Goal: Check status

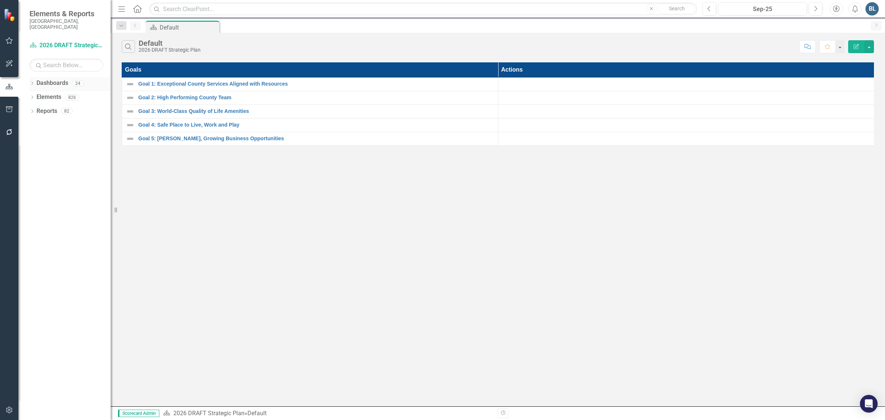
click at [34, 82] on icon "Dropdown" at bounding box center [31, 84] width 5 height 4
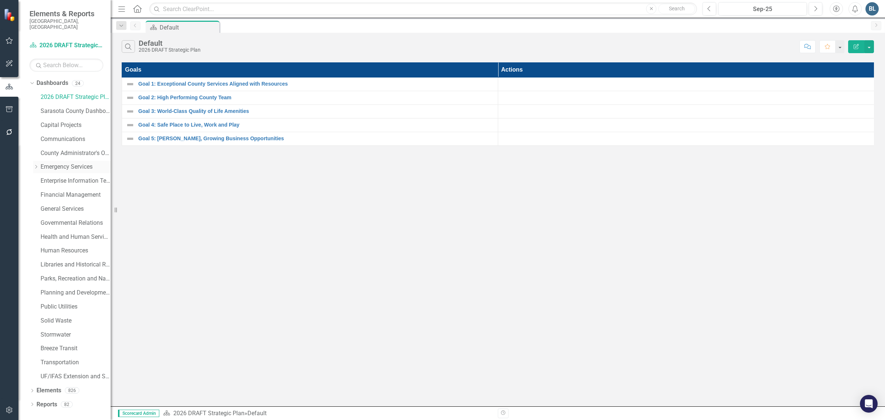
click at [36, 164] on div "Dropdown" at bounding box center [36, 167] width 6 height 6
click at [76, 191] on link "Fire Department" at bounding box center [79, 195] width 63 height 8
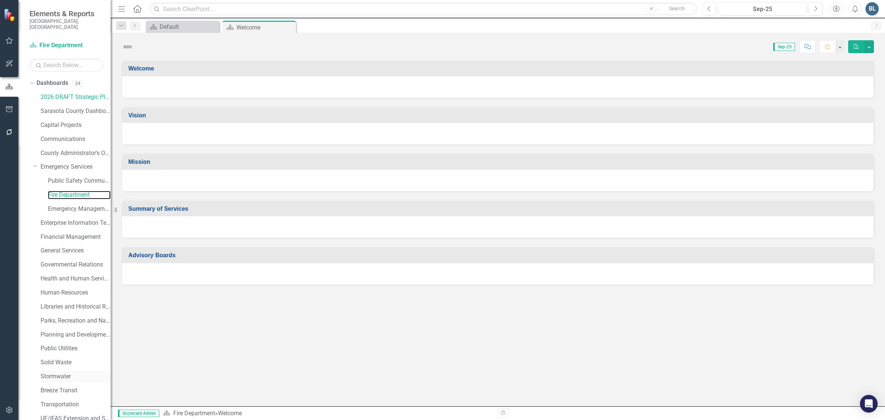
scroll to position [28, 0]
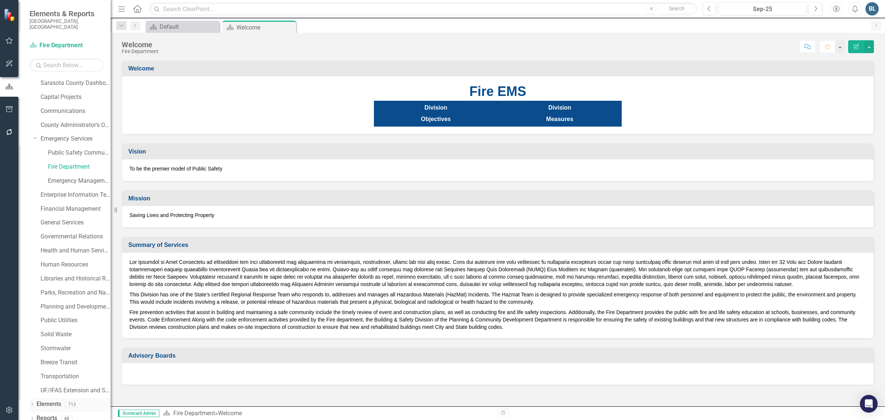
click at [51, 400] on link "Elements" at bounding box center [49, 404] width 25 height 8
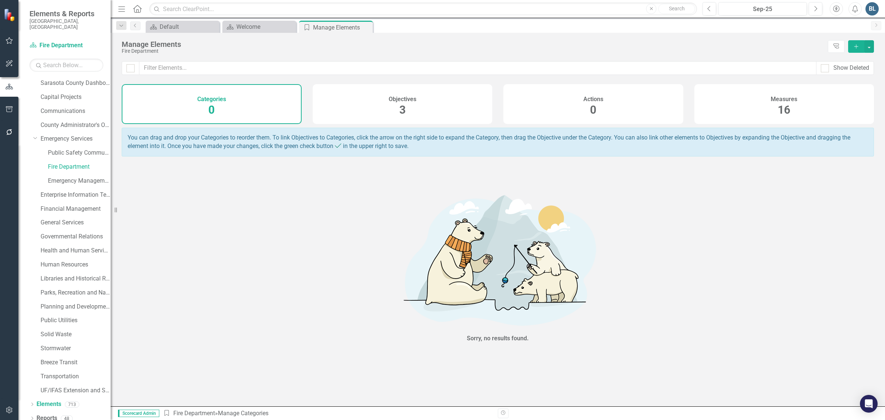
click at [772, 103] on div "Measures 16" at bounding box center [784, 104] width 180 height 40
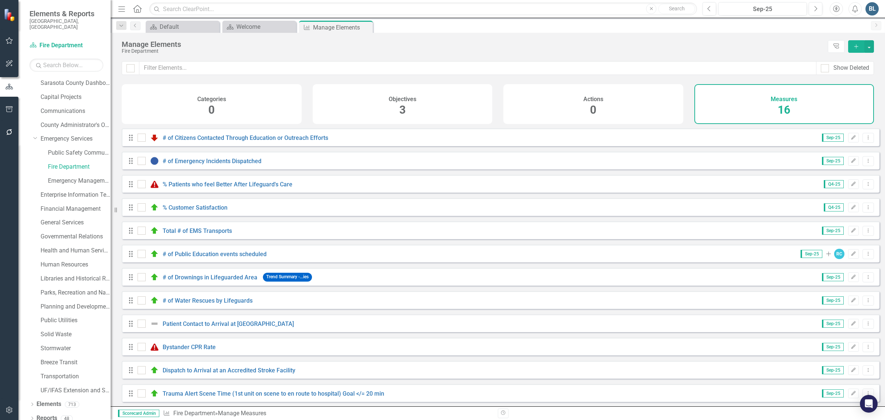
scroll to position [99, 0]
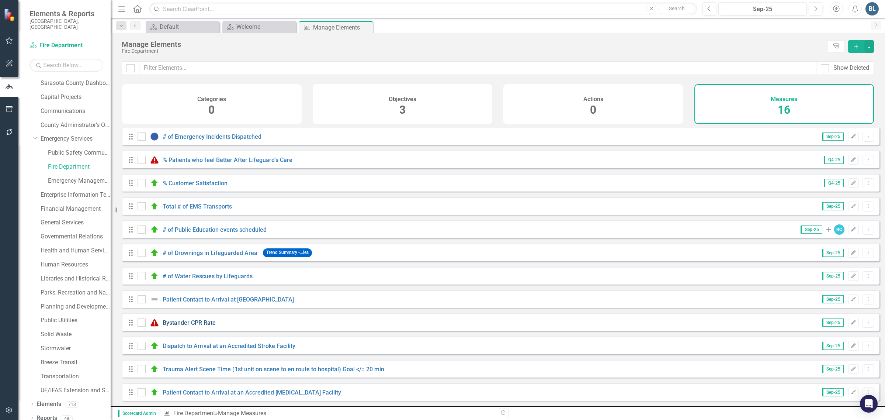
click at [173, 323] on link "Bystander CPR Rate" at bounding box center [189, 322] width 53 height 7
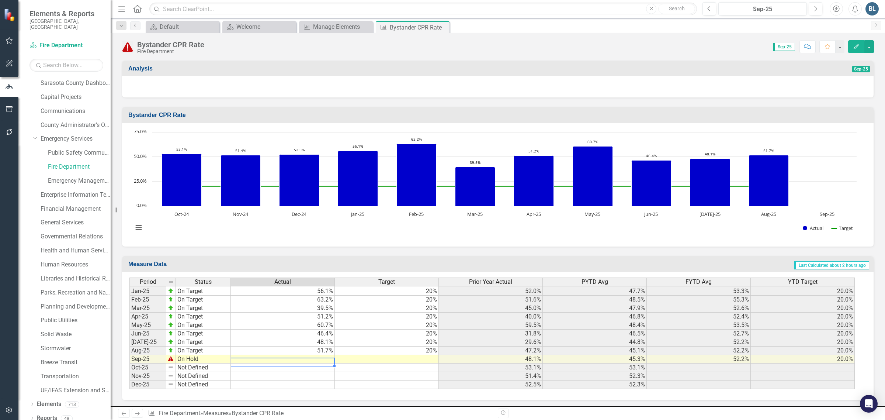
click at [310, 358] on tbody "Sept-23 On Target 35.1% 20% 46.9% 42.5% 41.1% 20.0% Oct-23 On Target 30.8% 20% …" at bounding box center [491, 270] width 725 height 238
